Goal: Information Seeking & Learning: Learn about a topic

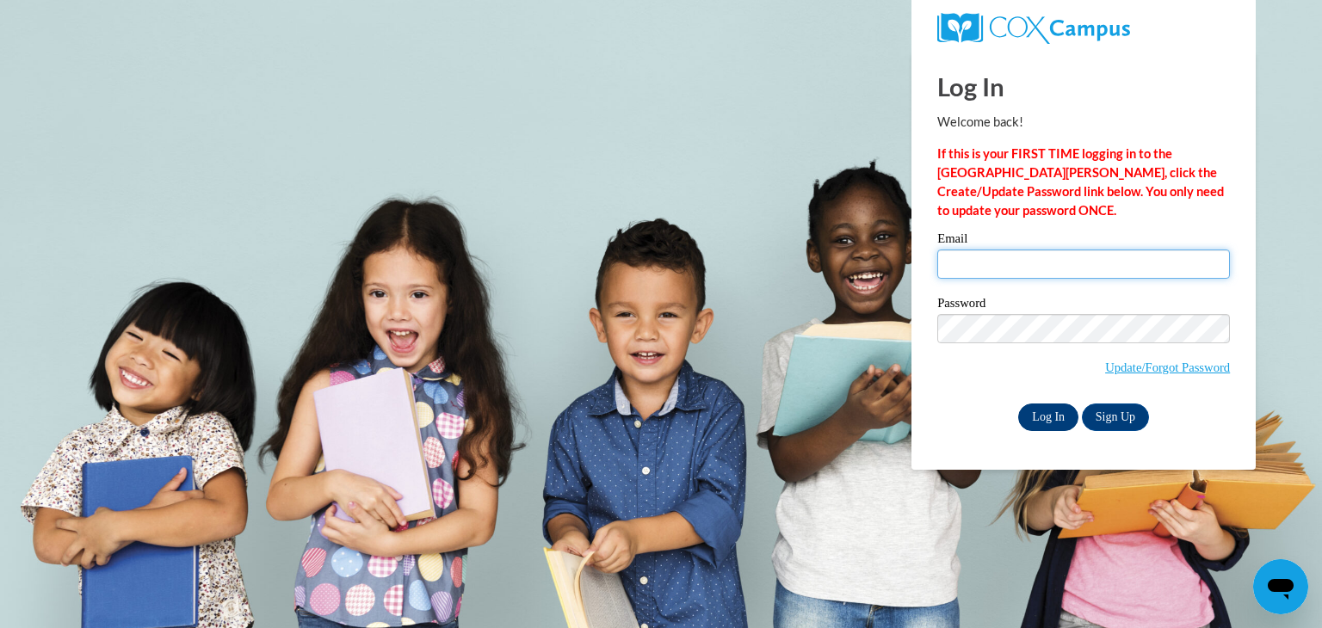
type input "mmarquis@seymour.k12.wi.us"
click at [1071, 411] on input "Log In" at bounding box center [1048, 418] width 60 height 28
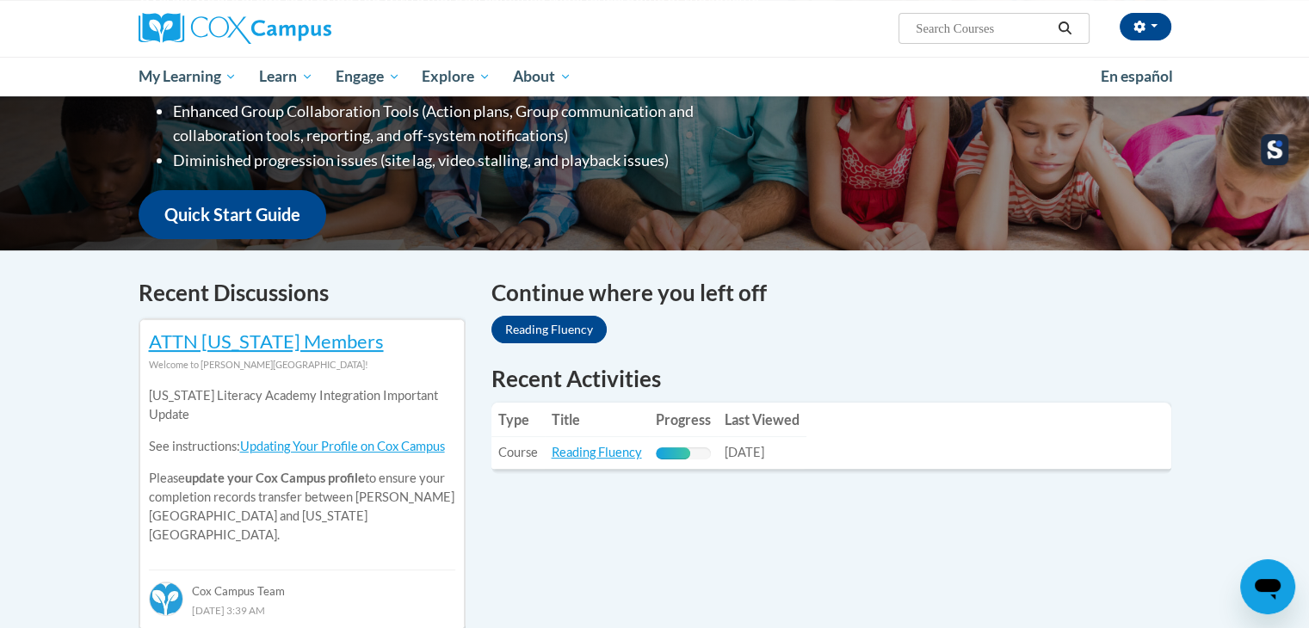
scroll to position [516, 0]
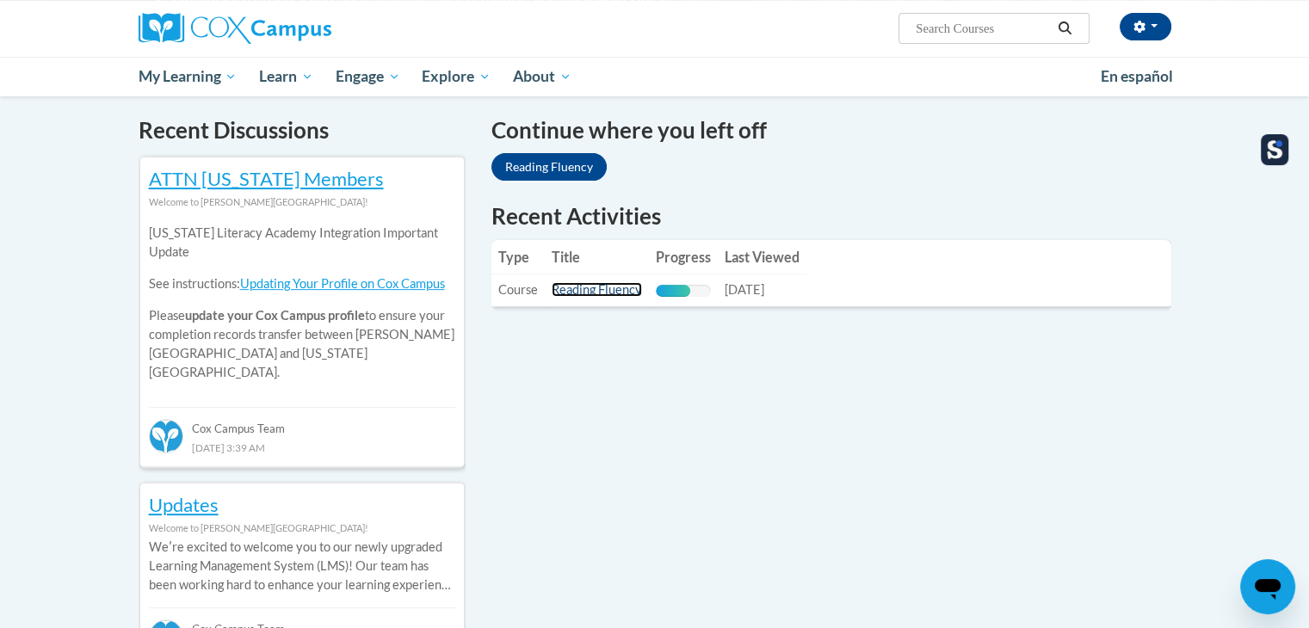
click at [613, 293] on link "Reading Fluency" at bounding box center [597, 289] width 90 height 15
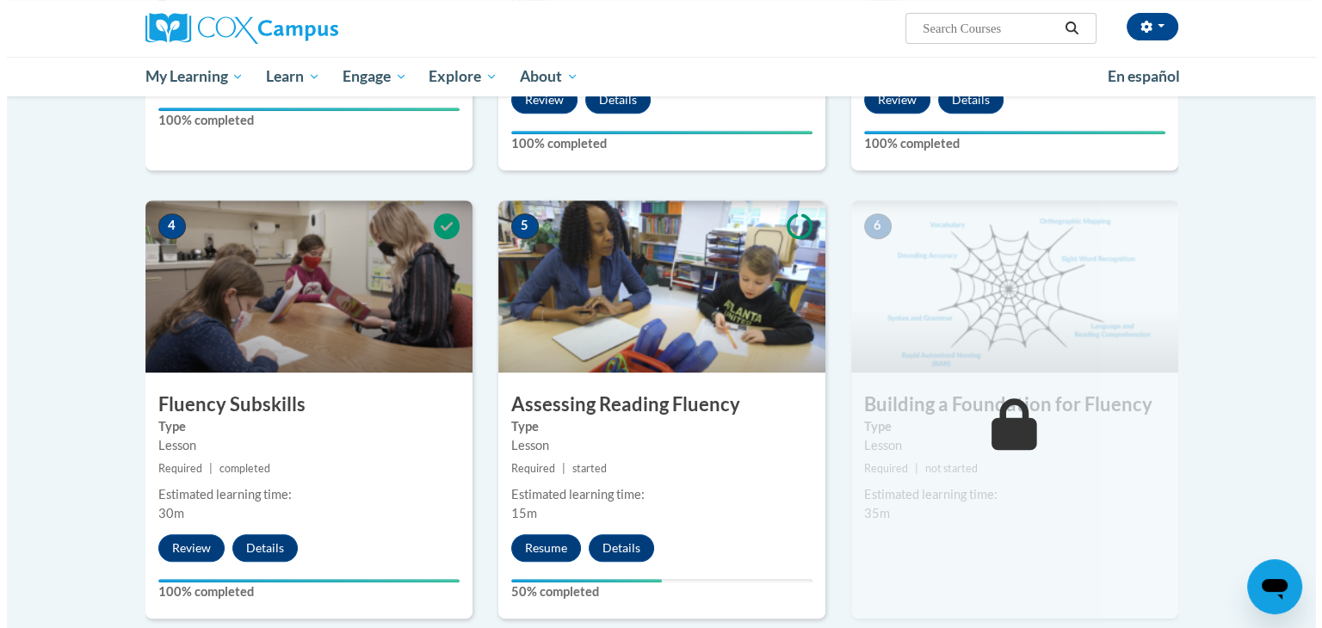
scroll to position [1033, 0]
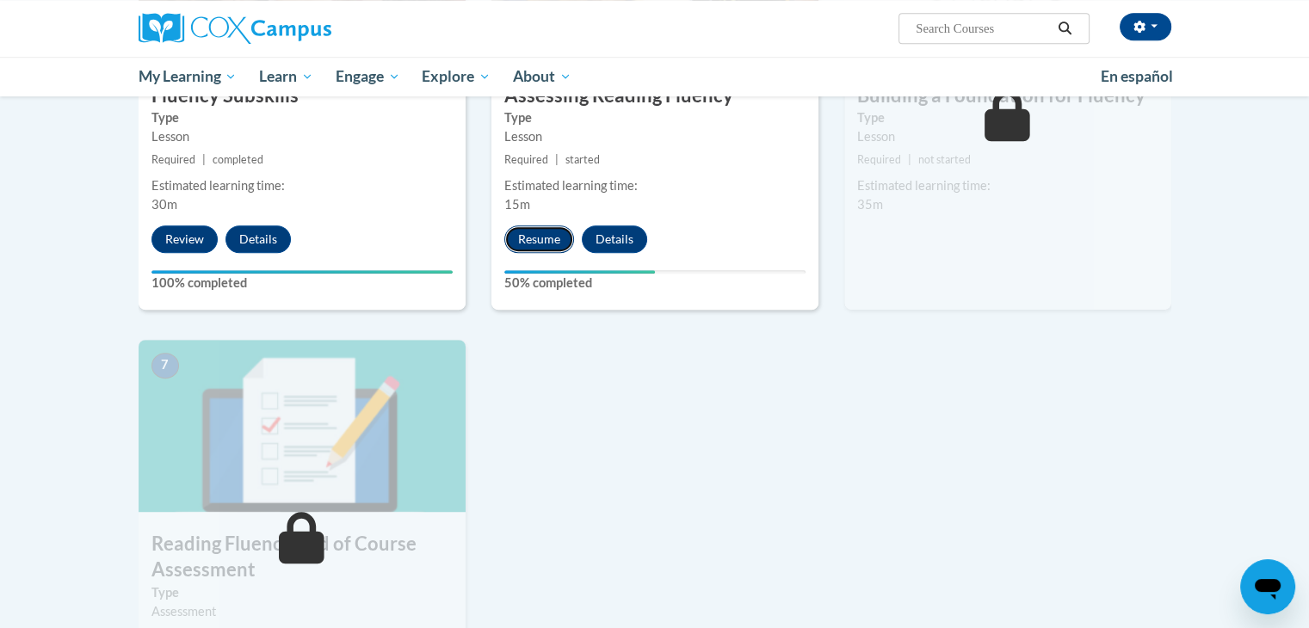
click at [552, 236] on button "Resume" at bounding box center [539, 239] width 70 height 28
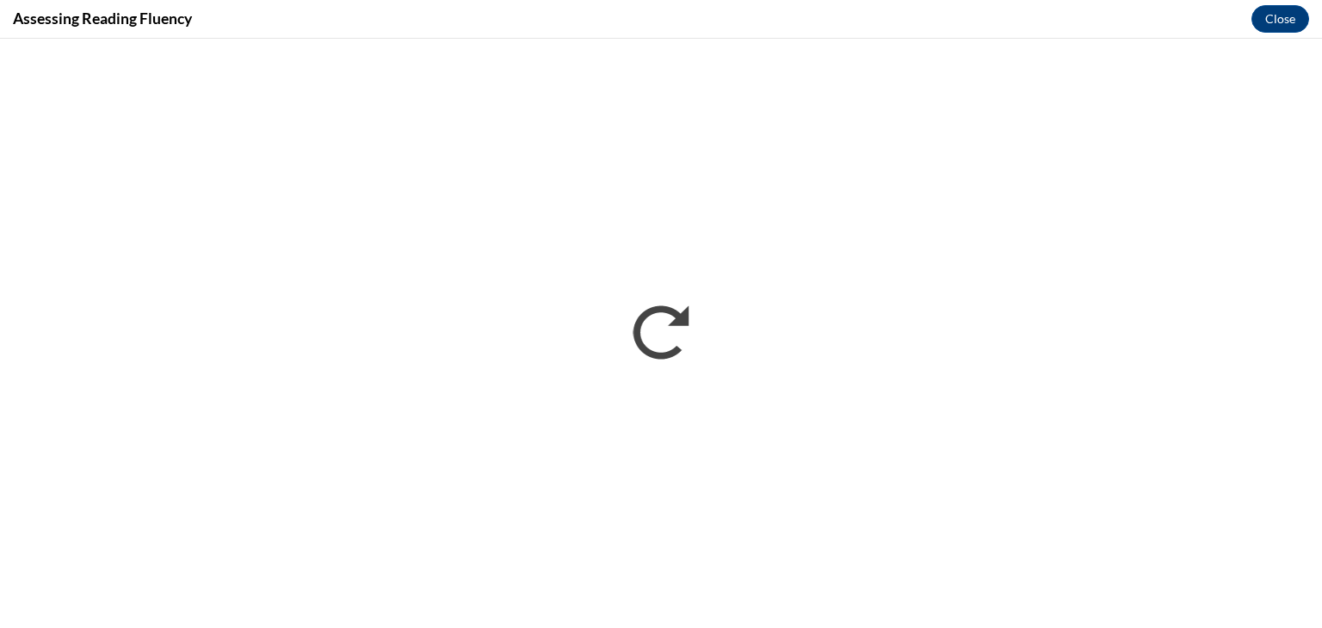
scroll to position [0, 0]
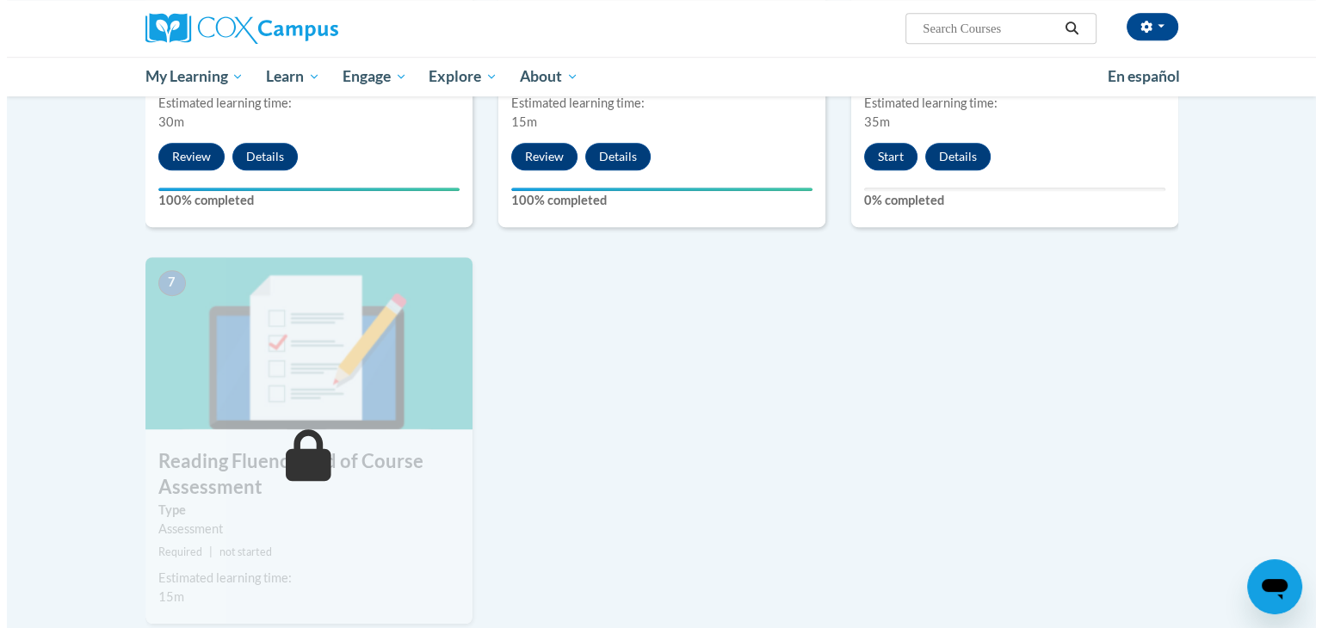
scroll to position [861, 0]
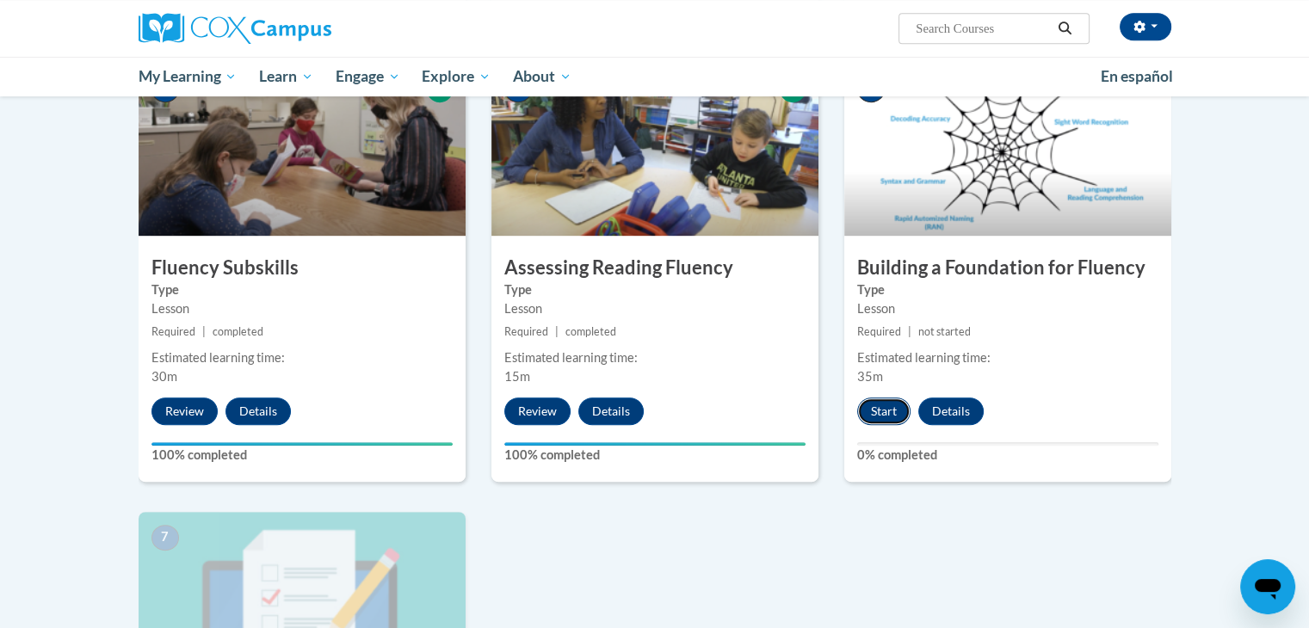
click at [886, 414] on button "Start" at bounding box center [883, 412] width 53 height 28
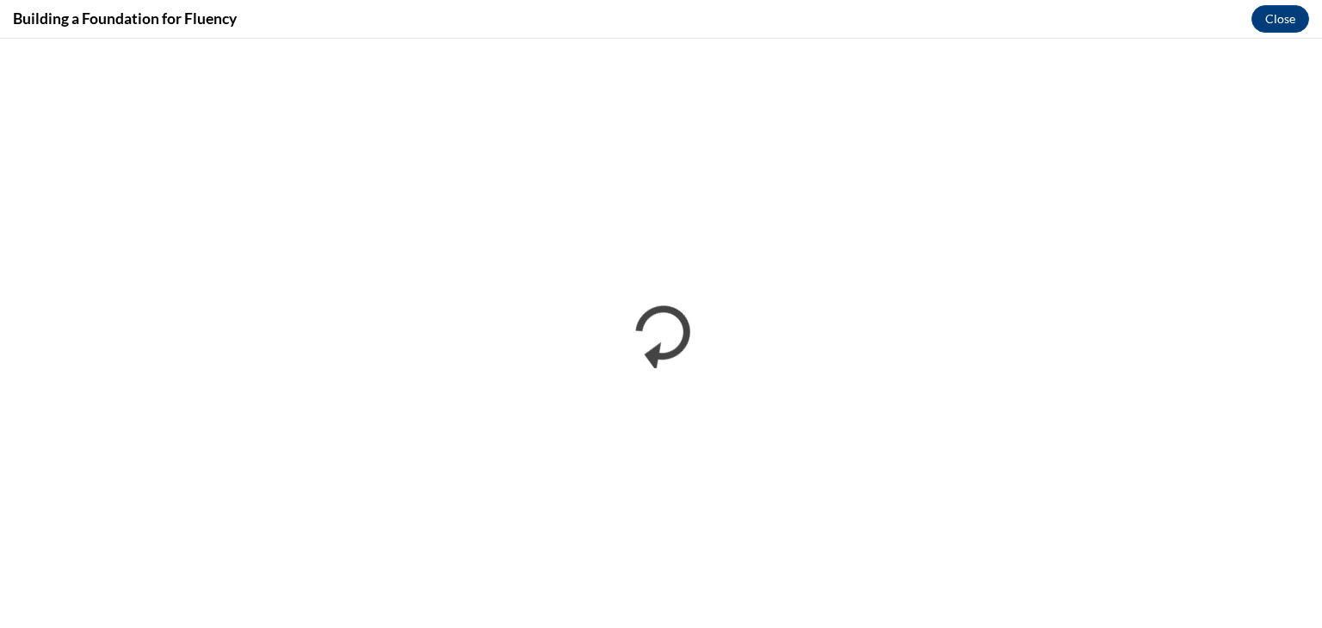
scroll to position [0, 0]
